Goal: Information Seeking & Learning: Check status

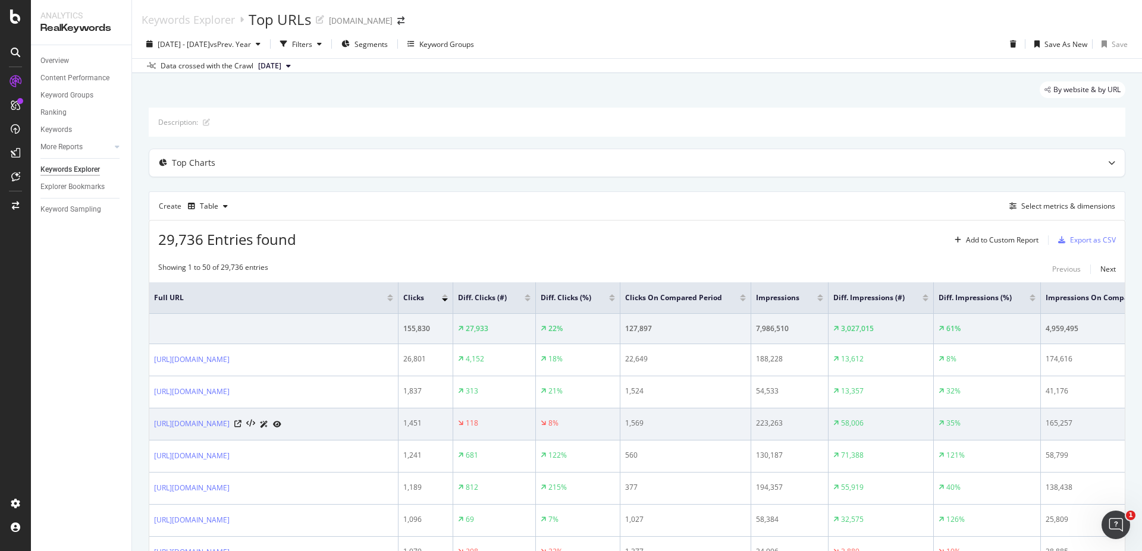
scroll to position [71, 0]
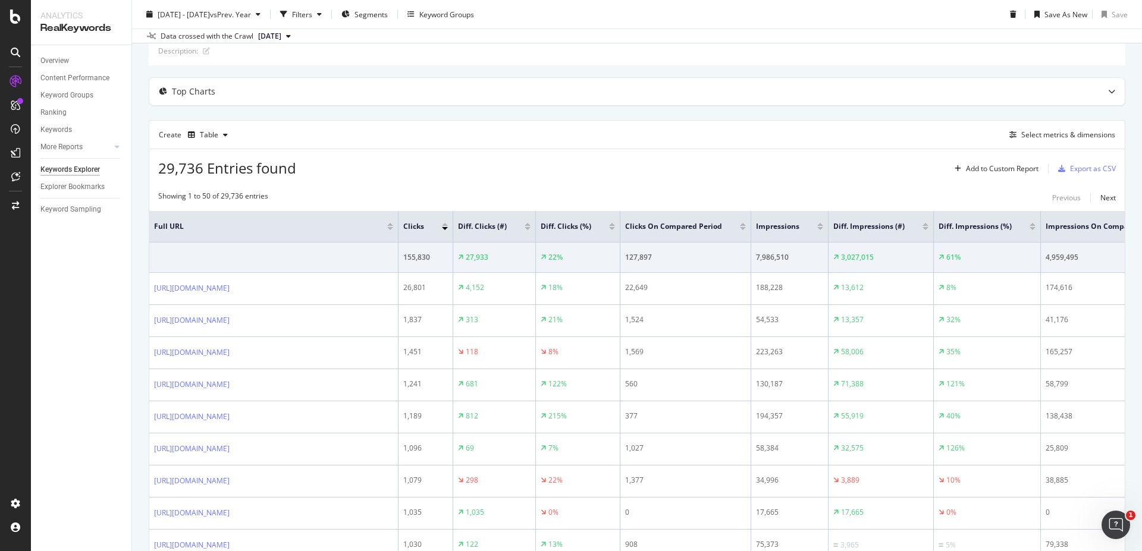
click at [531, 225] on div at bounding box center [528, 224] width 6 height 3
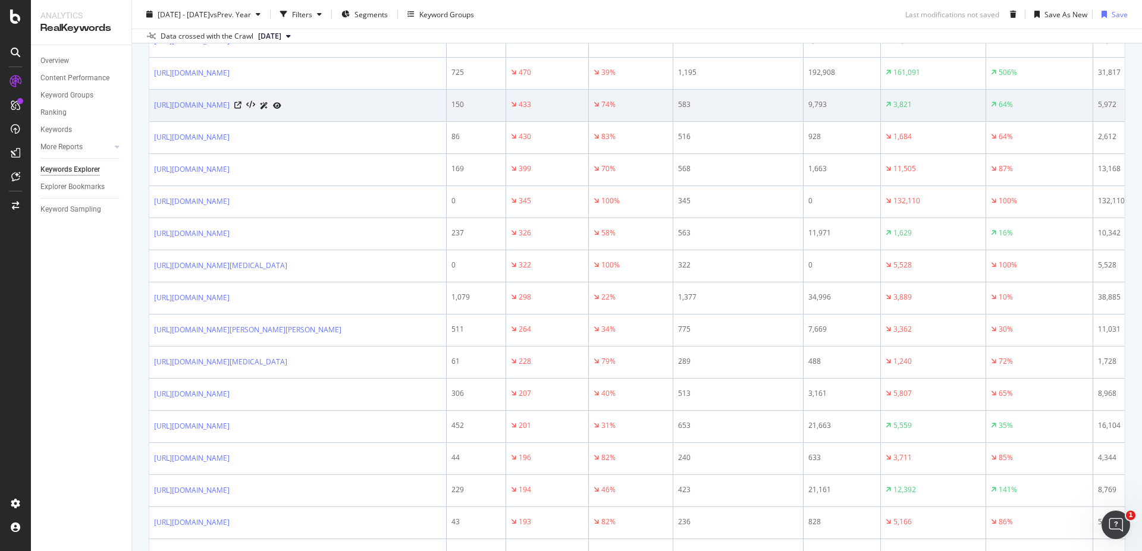
scroll to position [500, 0]
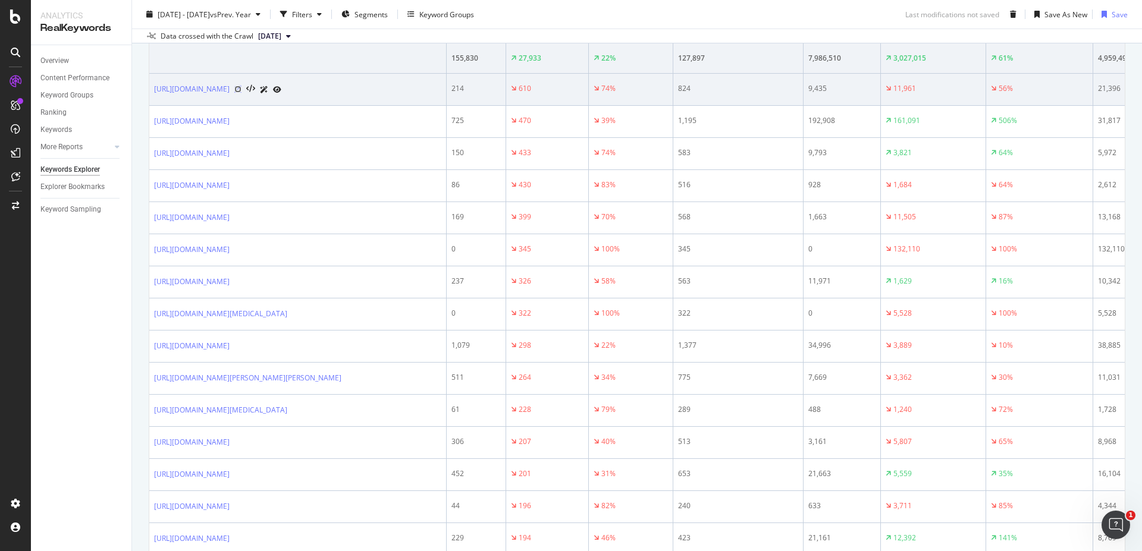
click at [242, 86] on icon at bounding box center [237, 89] width 7 height 7
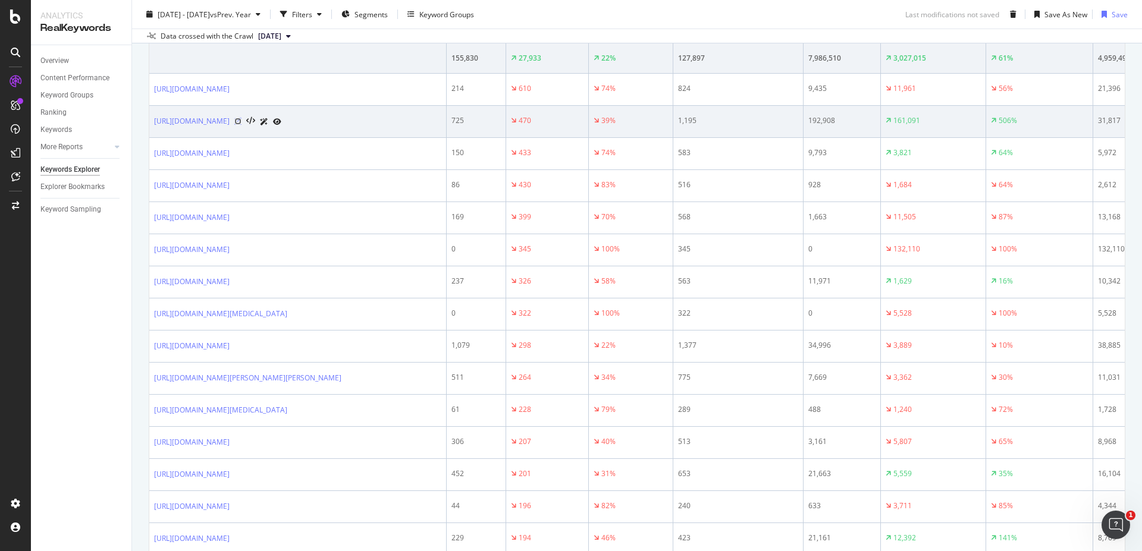
click at [242, 121] on icon at bounding box center [237, 121] width 7 height 7
click at [242, 122] on icon at bounding box center [237, 121] width 7 height 7
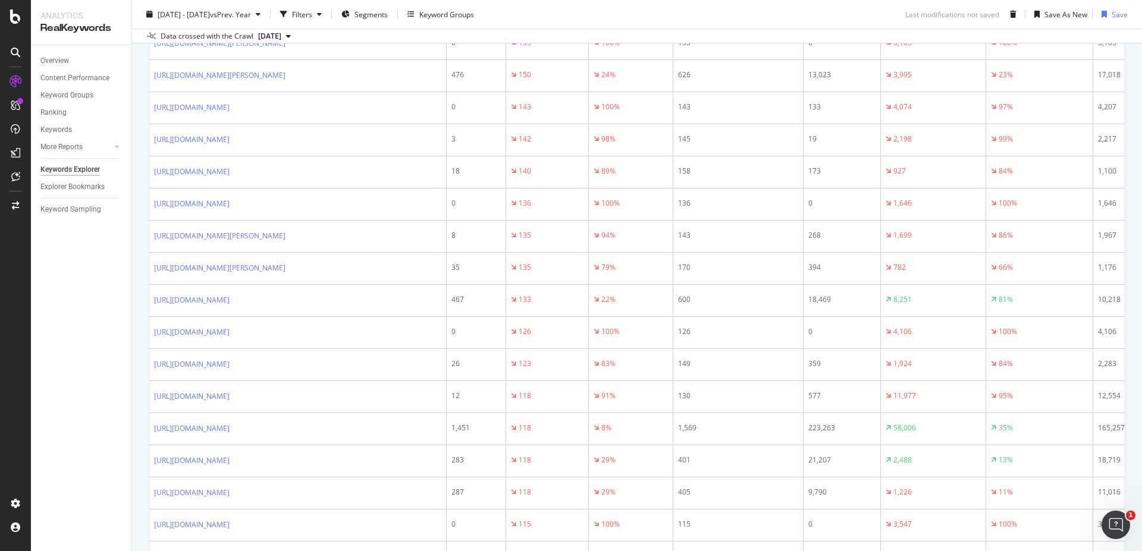
scroll to position [1697, 0]
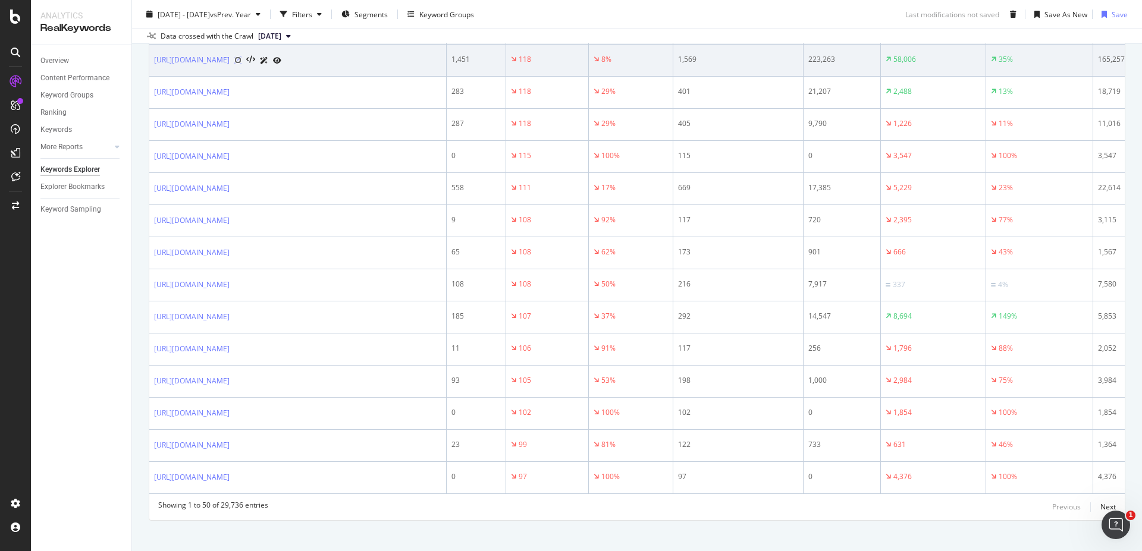
click at [242, 64] on icon at bounding box center [237, 60] width 7 height 7
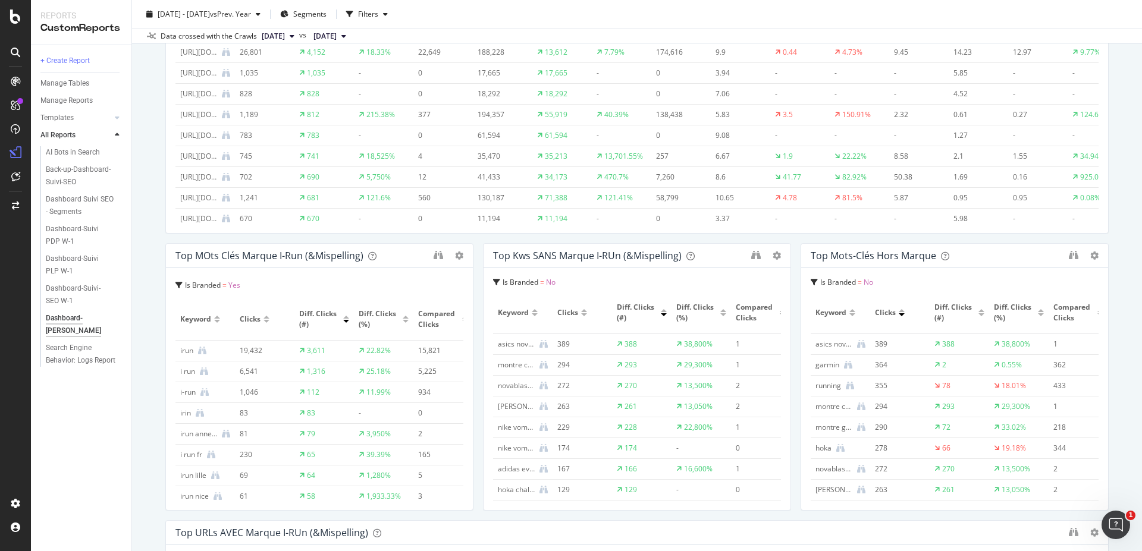
scroll to position [714, 0]
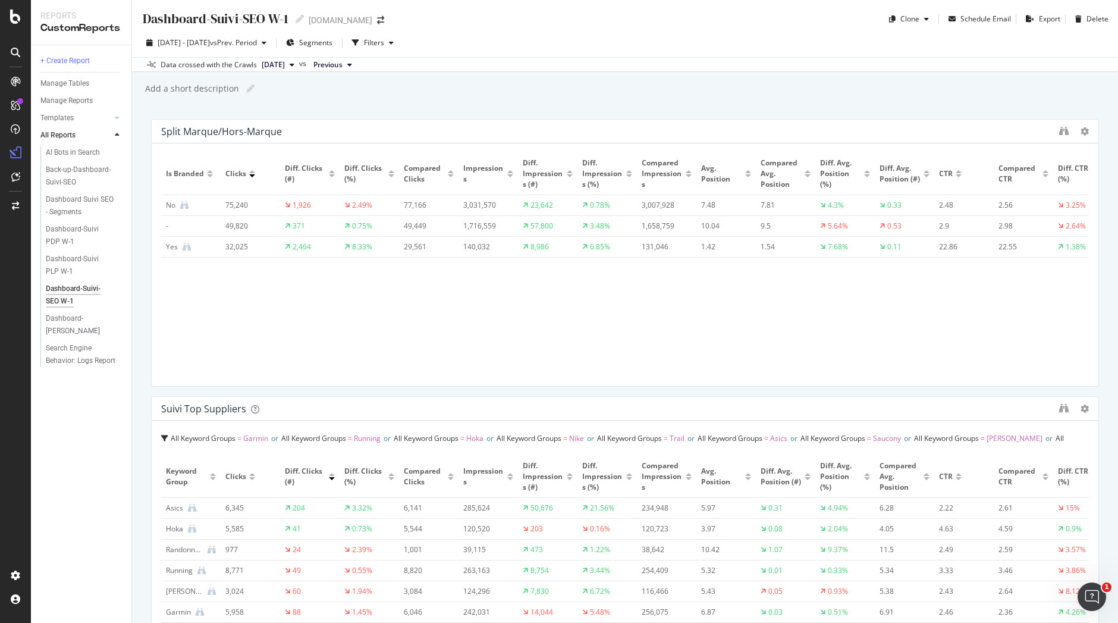
scroll to position [797, 0]
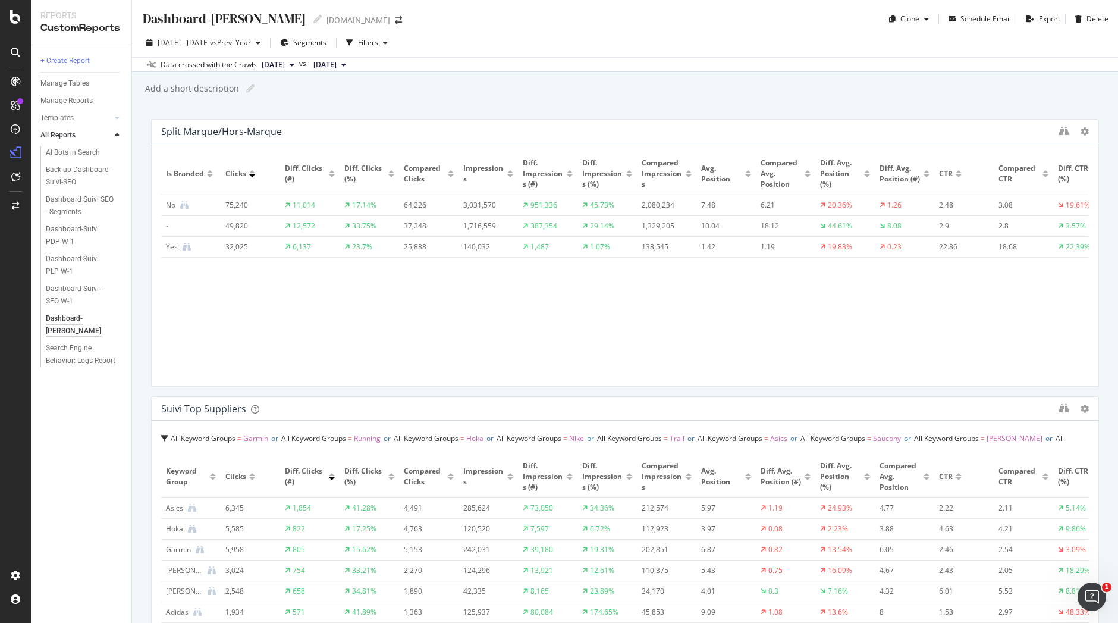
scroll to position [901, 0]
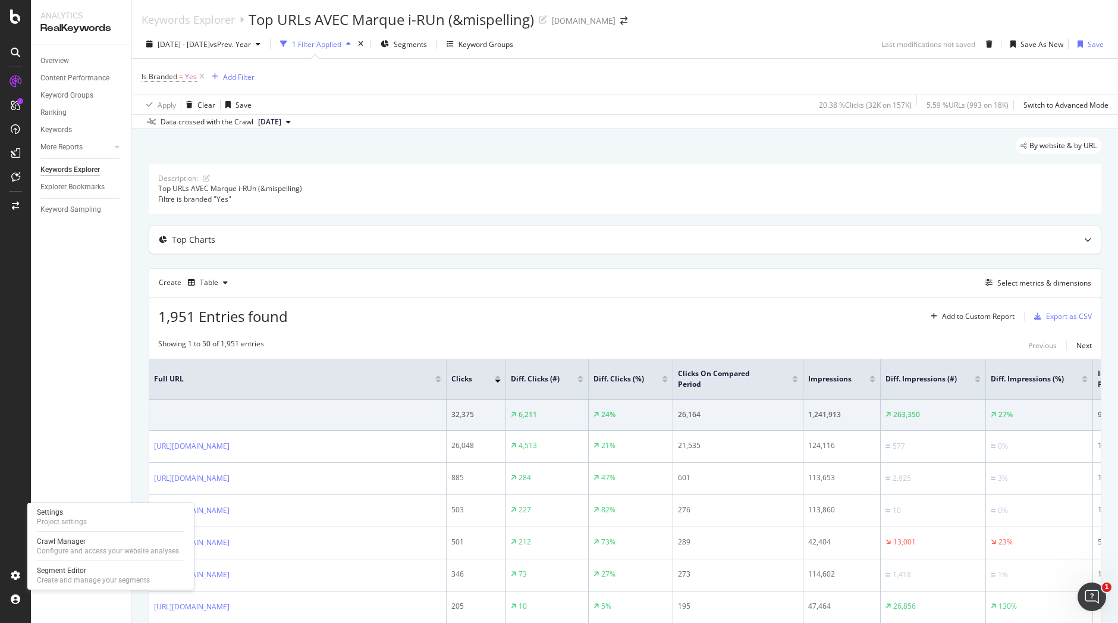
scroll to position [144, 0]
